Goal: Find specific page/section: Locate item on page

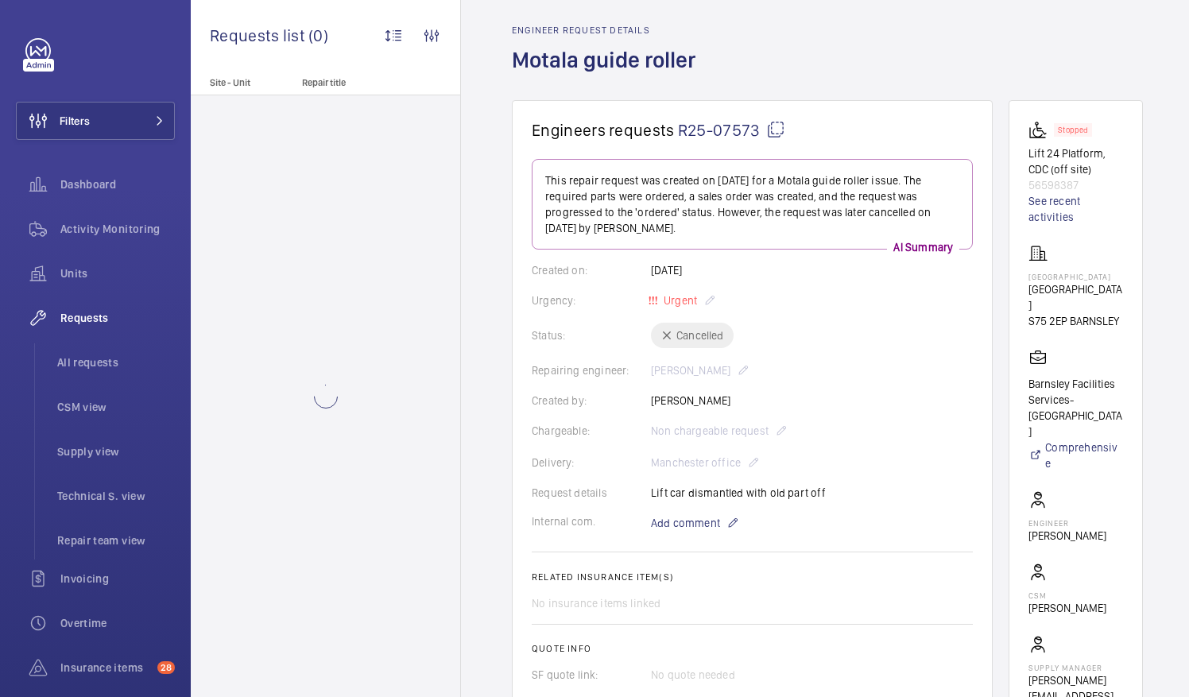
scroll to position [79, 0]
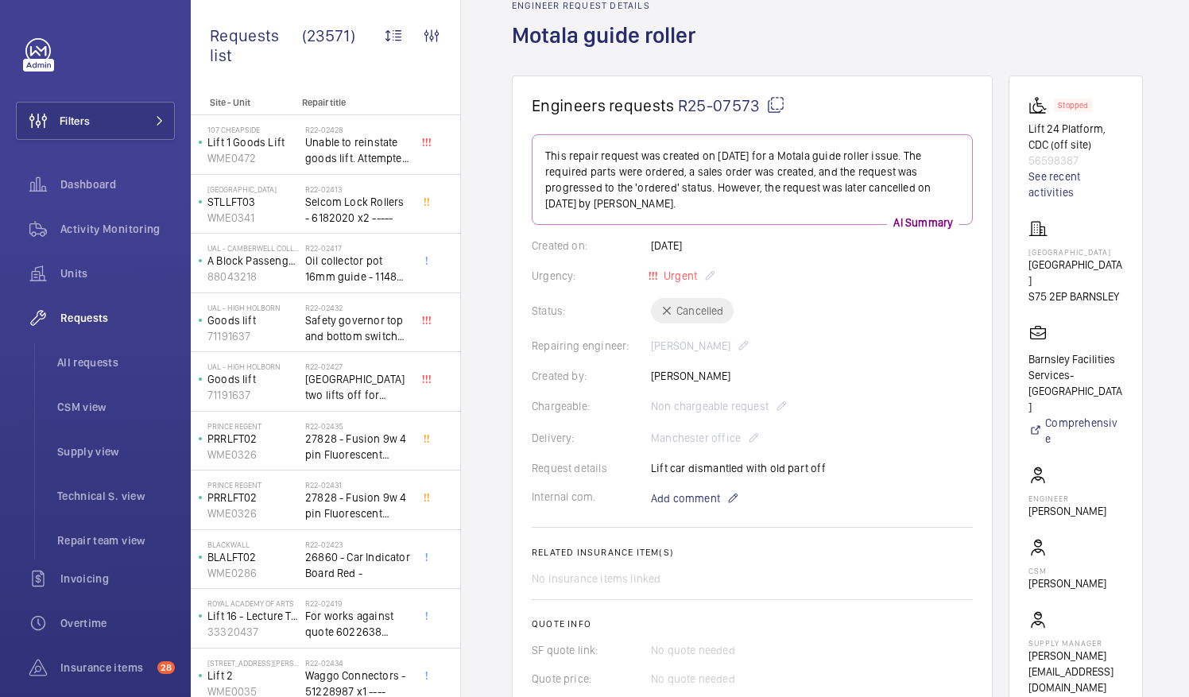
drag, startPoint x: 1049, startPoint y: 564, endPoint x: 1115, endPoint y: 564, distance: 66.7
click at [1106, 575] on p "[PERSON_NAME]" at bounding box center [1067, 583] width 78 height 16
drag, startPoint x: 1115, startPoint y: 564, endPoint x: 1104, endPoint y: 564, distance: 11.9
